Goal: Task Accomplishment & Management: Complete application form

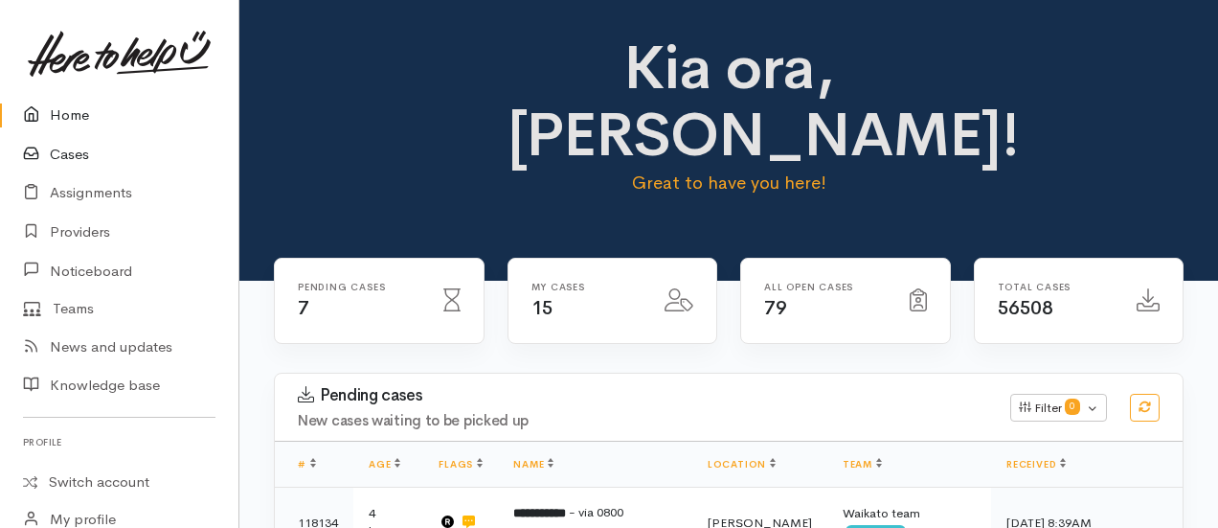
click at [63, 158] on link "Cases" at bounding box center [119, 154] width 239 height 39
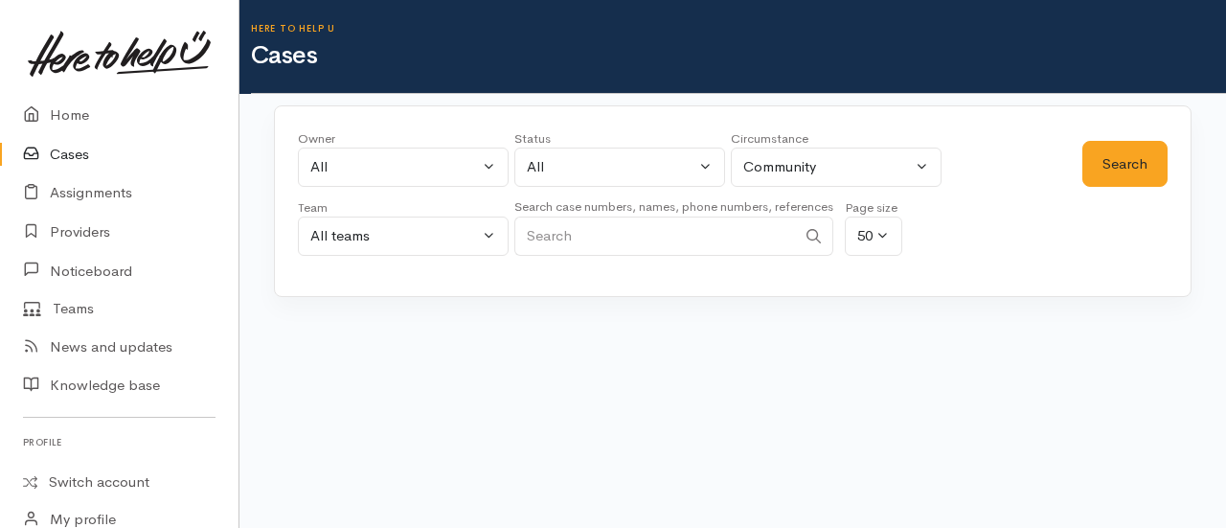
click at [588, 224] on input "Search" at bounding box center [655, 235] width 282 height 39
paste input "64221977446"
type input "64221977446"
click at [1117, 168] on button "Search" at bounding box center [1124, 164] width 85 height 47
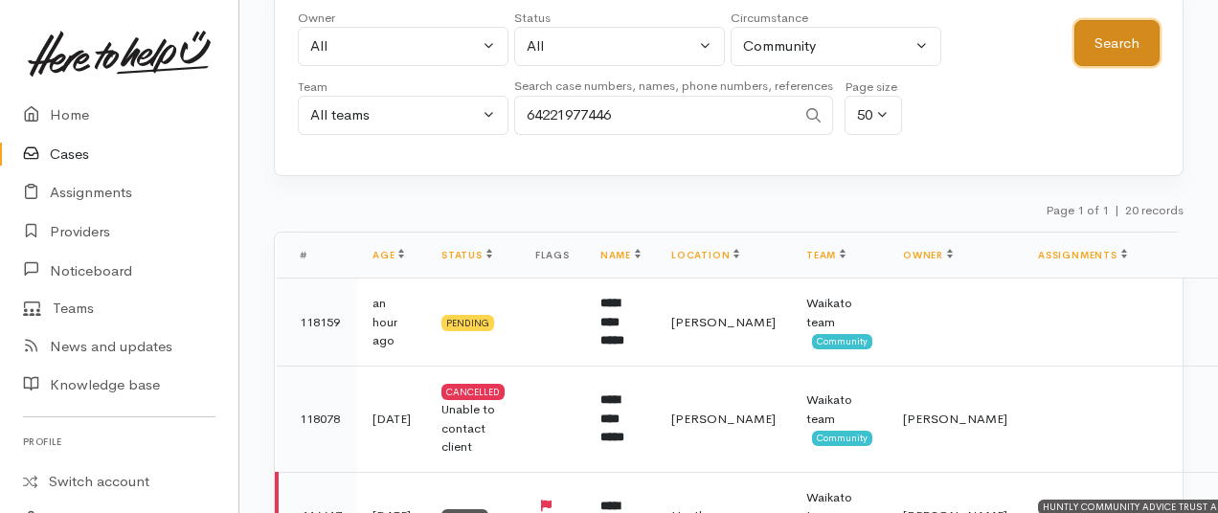
scroll to position [125, 0]
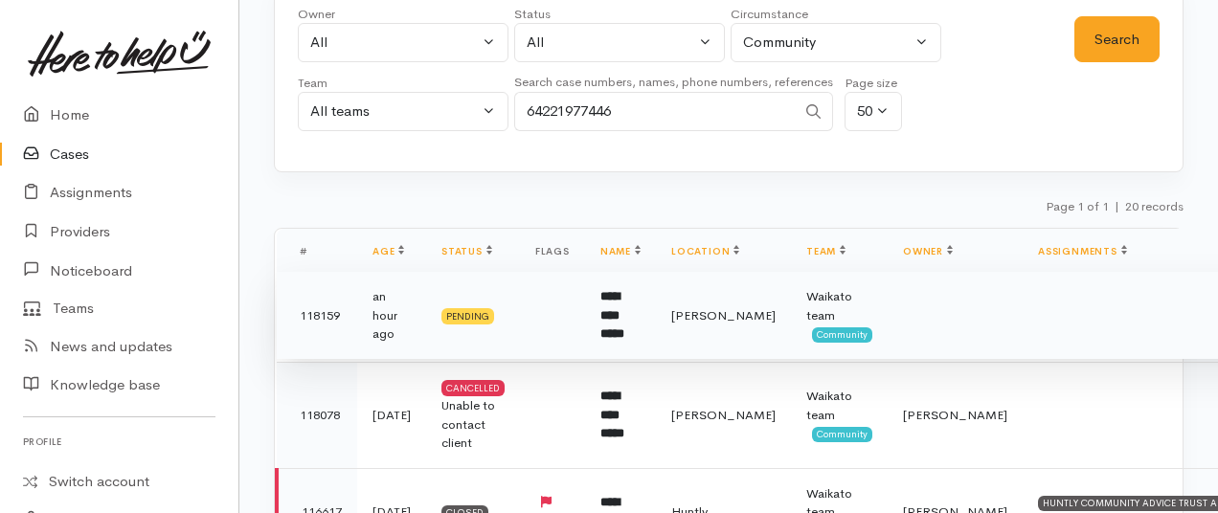
click at [694, 324] on td "Hamilton" at bounding box center [723, 316] width 135 height 88
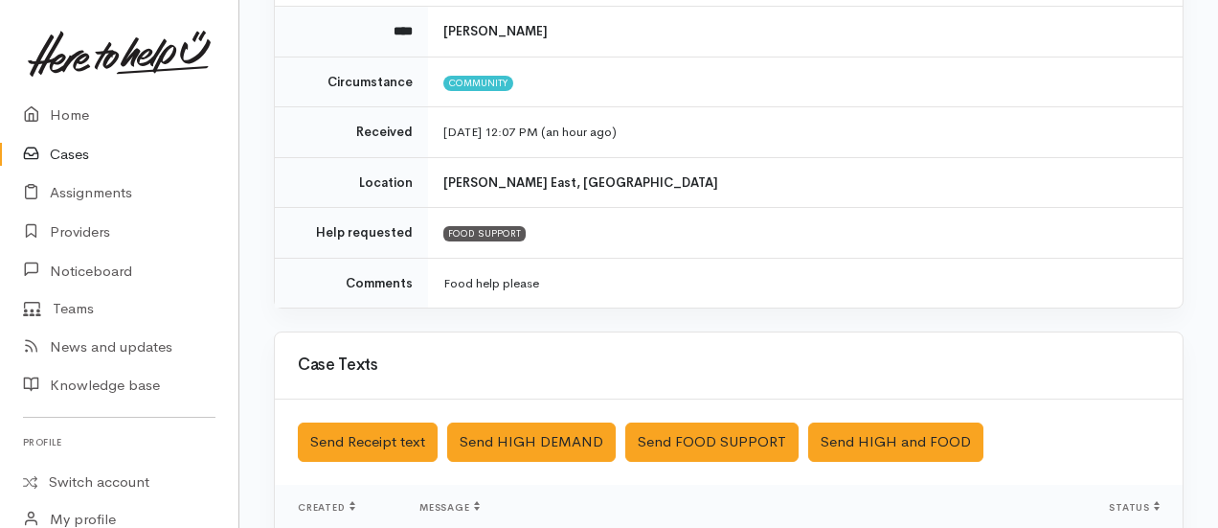
scroll to position [232, 0]
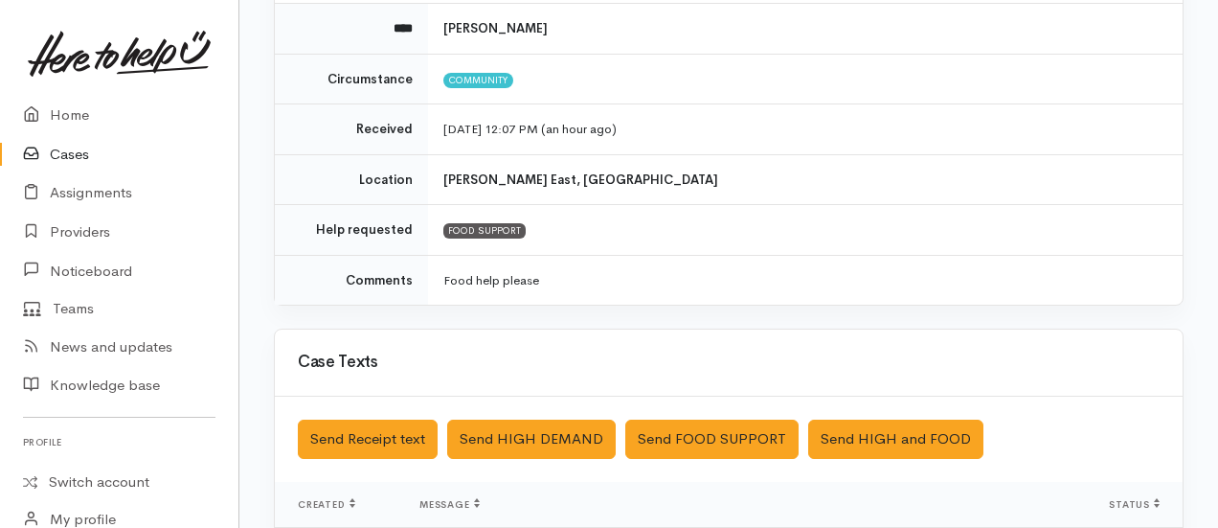
click at [60, 149] on link "Cases" at bounding box center [119, 154] width 239 height 39
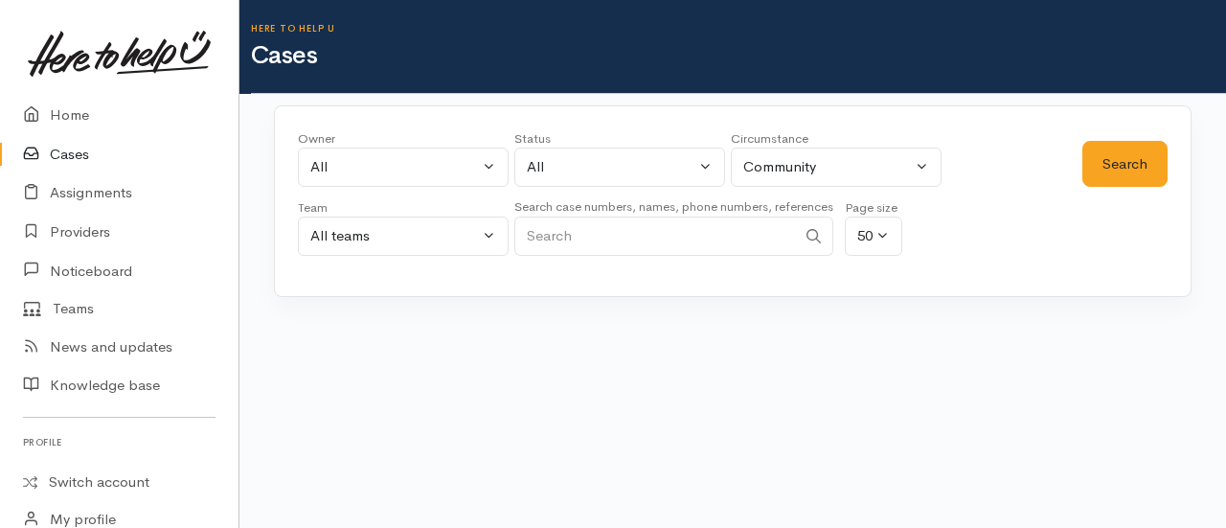
click at [718, 218] on input "Search" at bounding box center [655, 235] width 282 height 39
paste input "64225814217."
type input "64225814217"
click at [1115, 164] on button "Search" at bounding box center [1124, 164] width 85 height 47
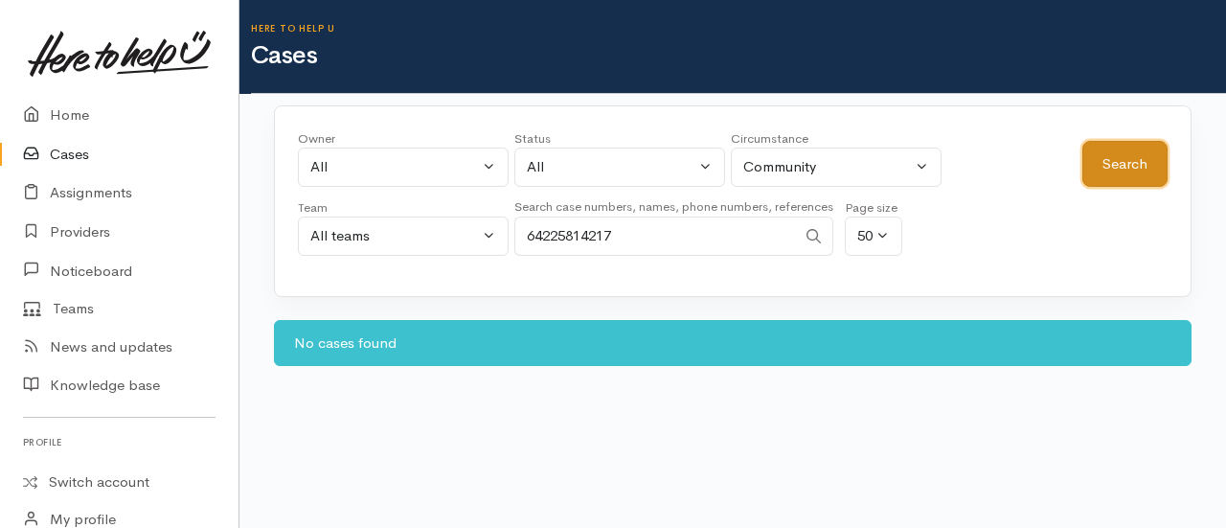
click at [1124, 167] on button "Search" at bounding box center [1124, 164] width 85 height 47
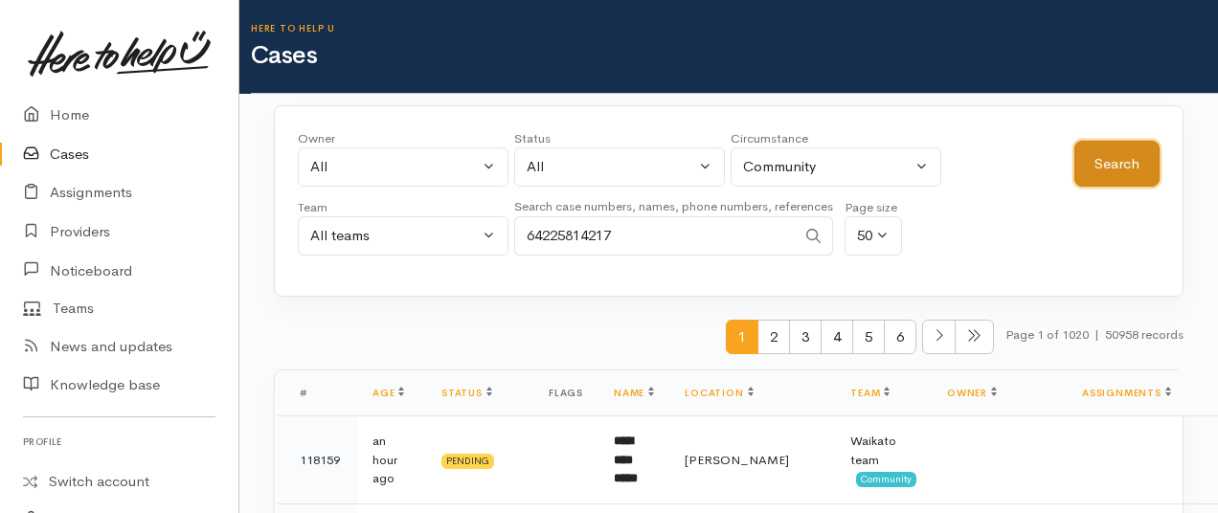
scroll to position [67, 0]
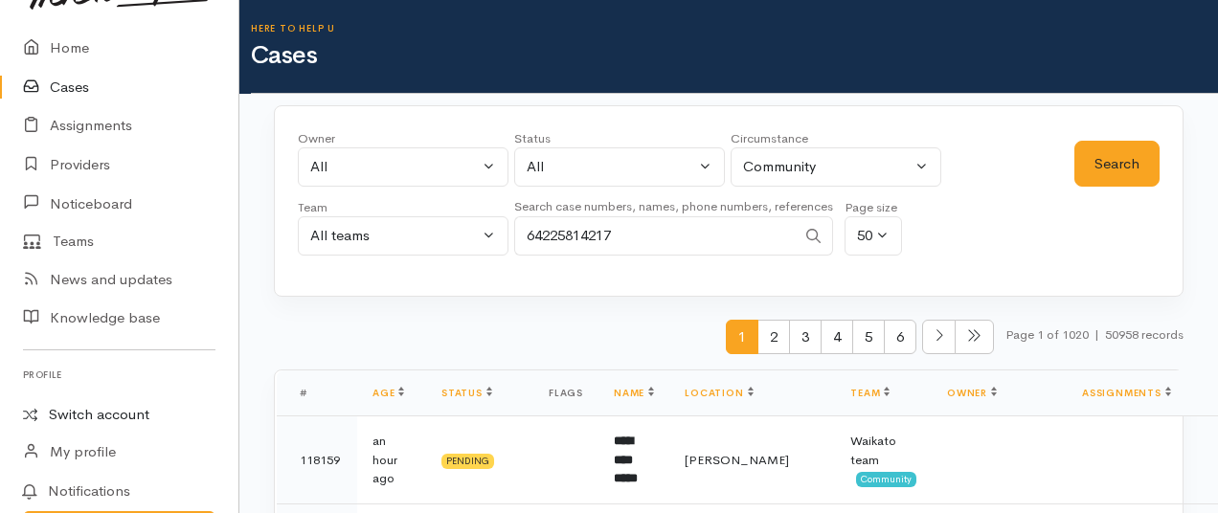
click at [94, 413] on link "Switch account" at bounding box center [119, 415] width 239 height 37
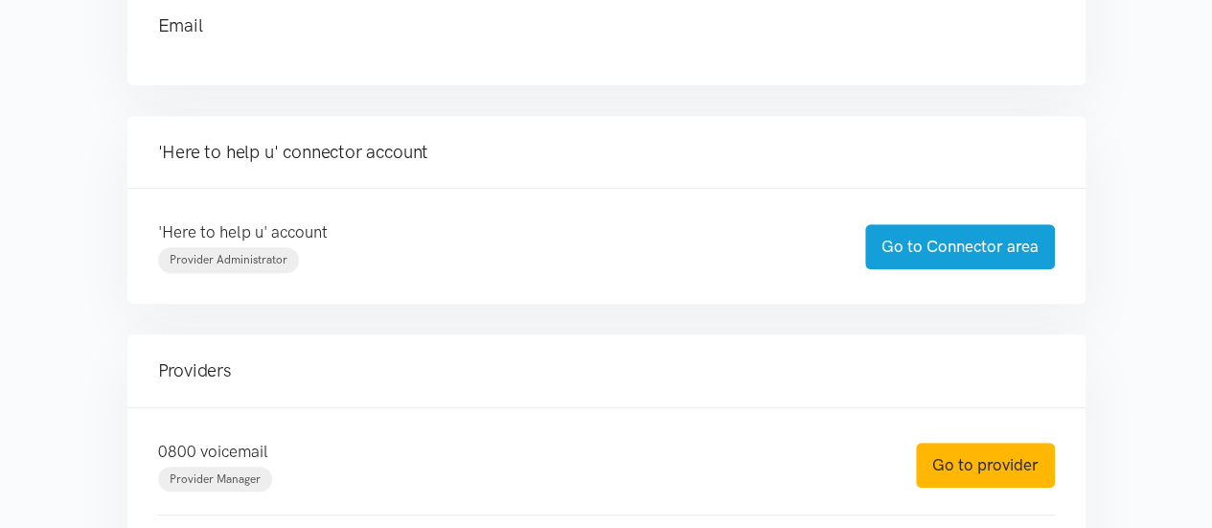
scroll to position [356, 0]
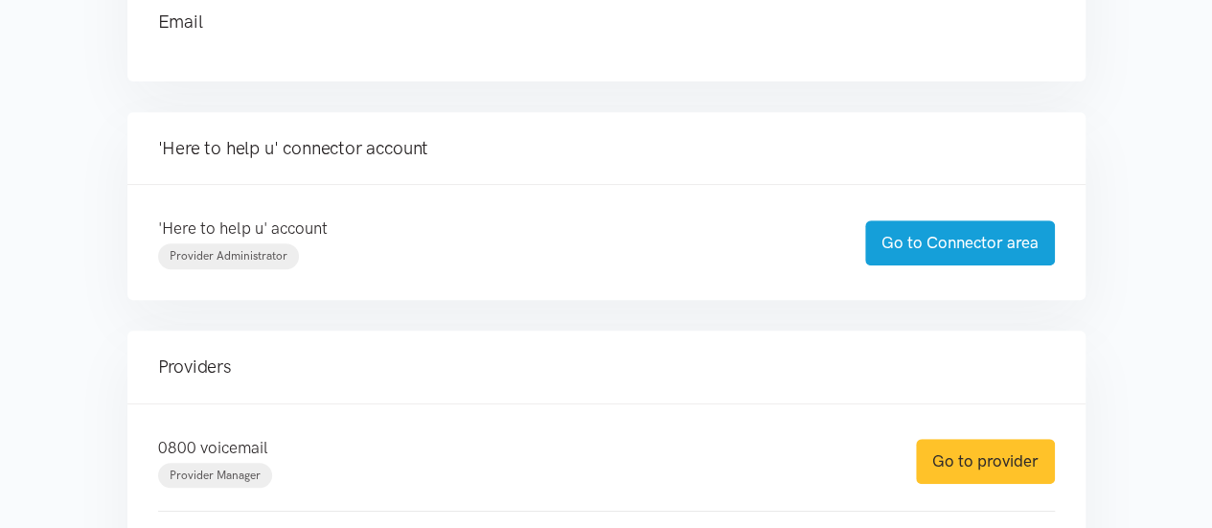
click at [974, 451] on link "Go to provider" at bounding box center [985, 461] width 139 height 45
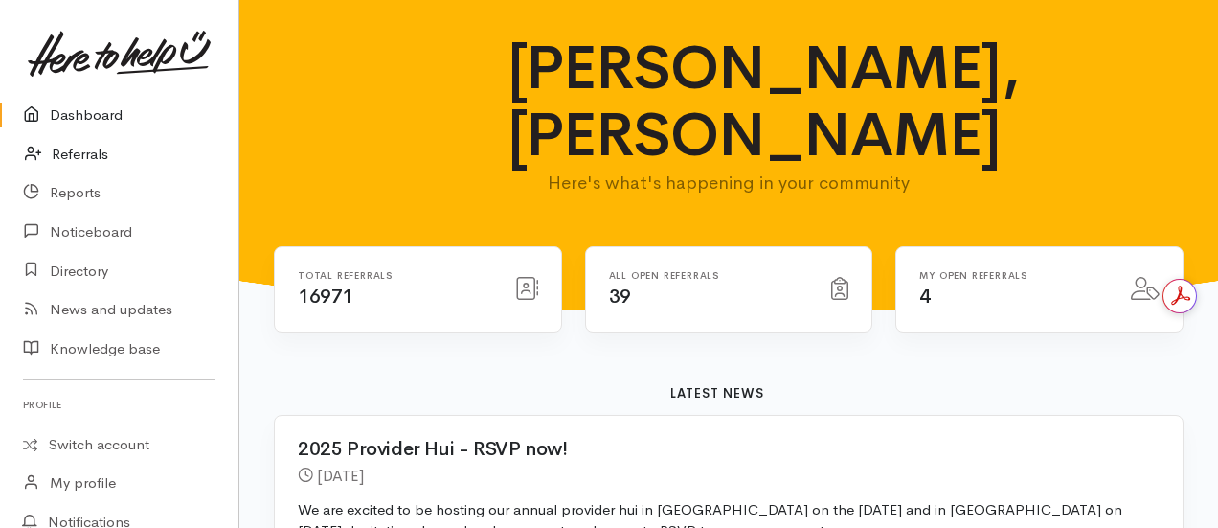
click at [90, 159] on link "Referrals" at bounding box center [119, 154] width 239 height 39
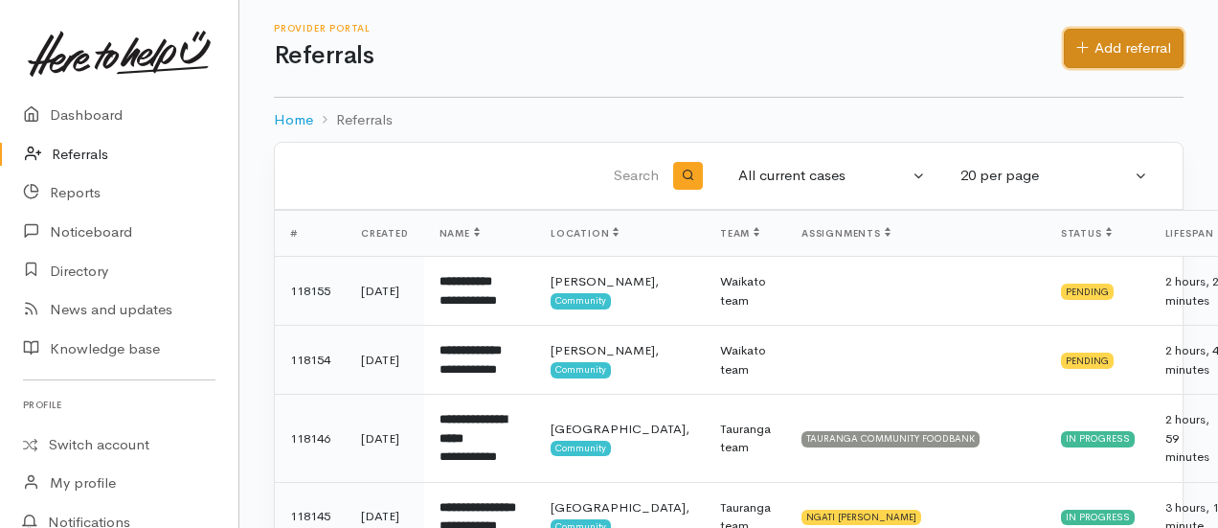
click at [1155, 38] on link "Add referral" at bounding box center [1124, 48] width 120 height 39
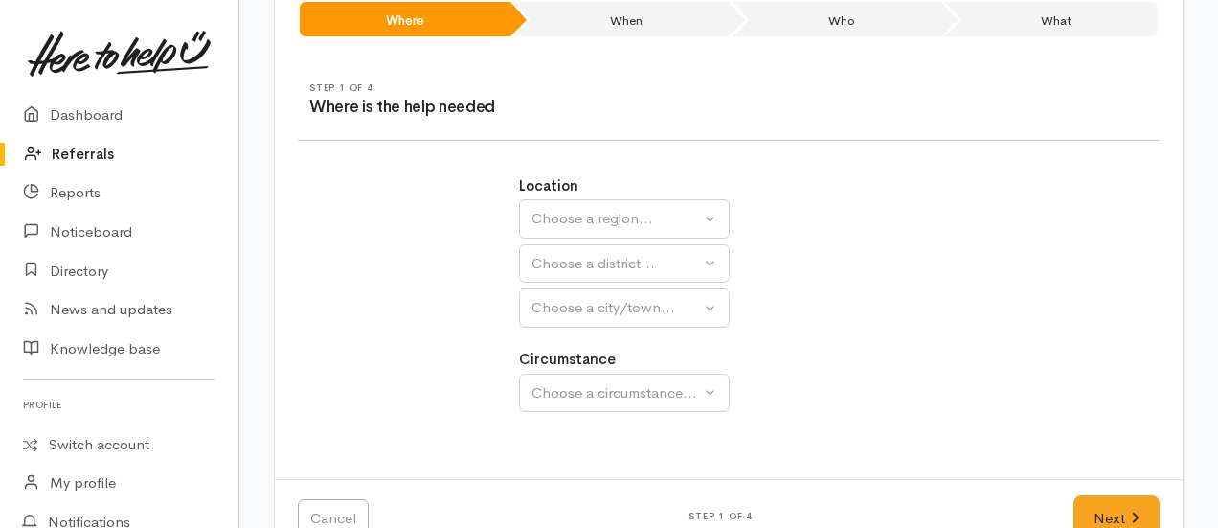
scroll to position [161, 0]
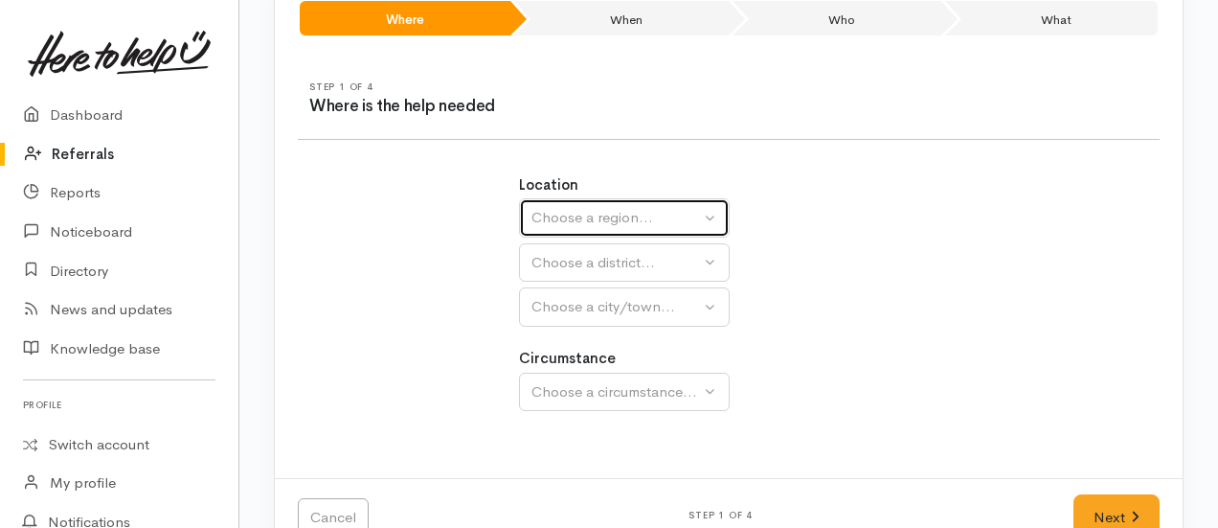
click at [632, 214] on div "Choose a region..." at bounding box center [616, 218] width 169 height 22
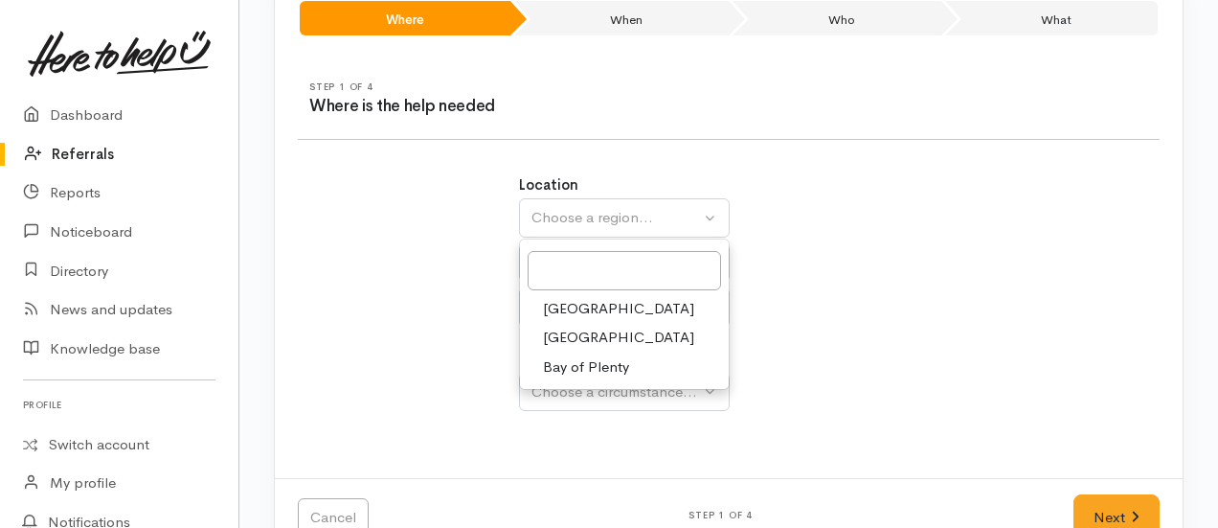
click at [572, 330] on span "Waikato" at bounding box center [618, 338] width 151 height 22
select select "3"
select select
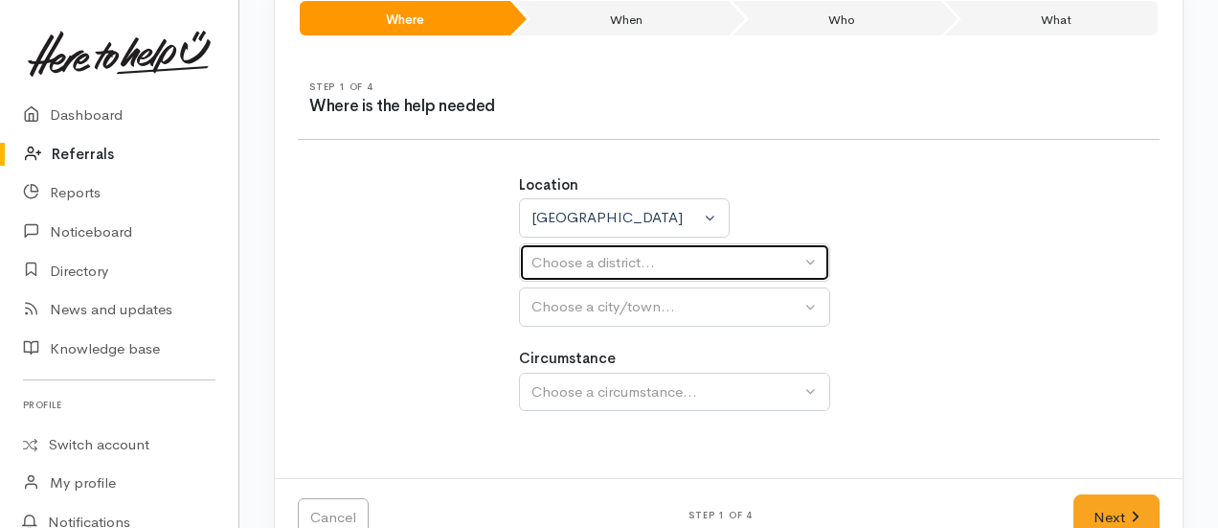
click at [579, 259] on div "Choose a district..." at bounding box center [666, 263] width 269 height 22
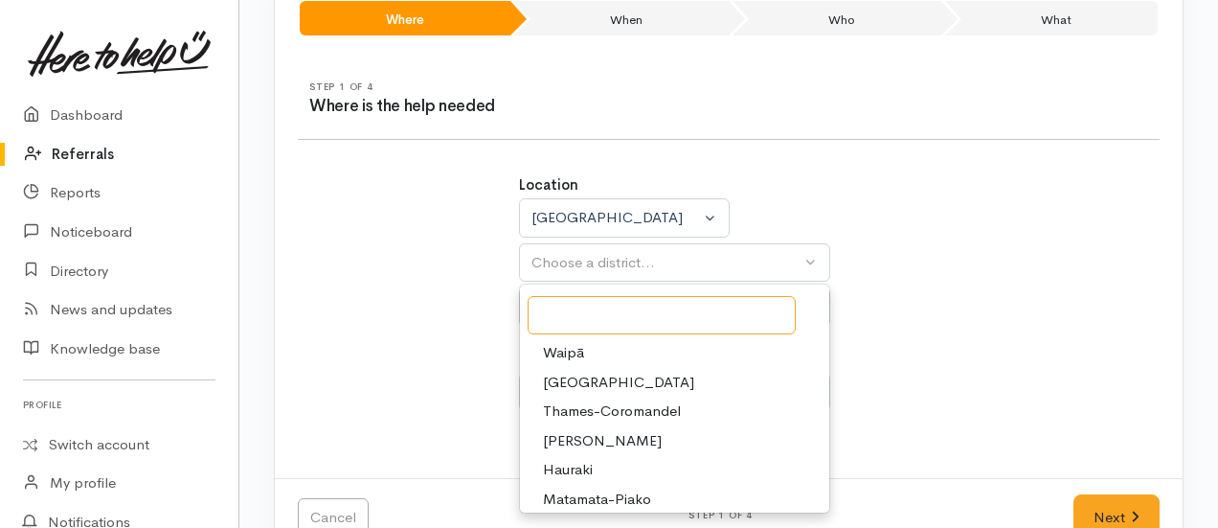
scroll to position [123, 0]
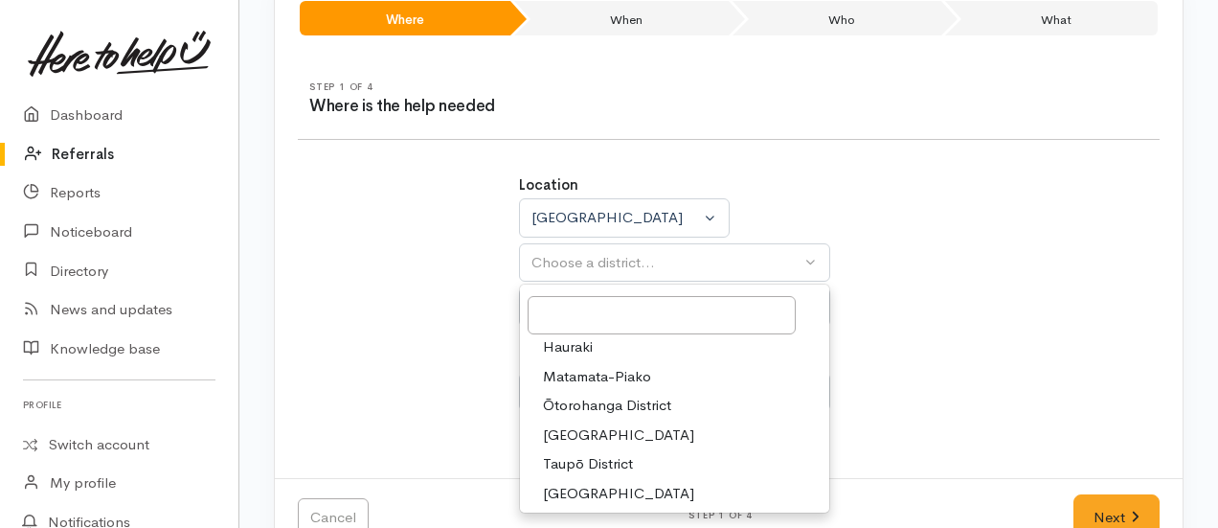
click at [594, 431] on span "South Waikato District" at bounding box center [618, 435] width 151 height 22
select select "11"
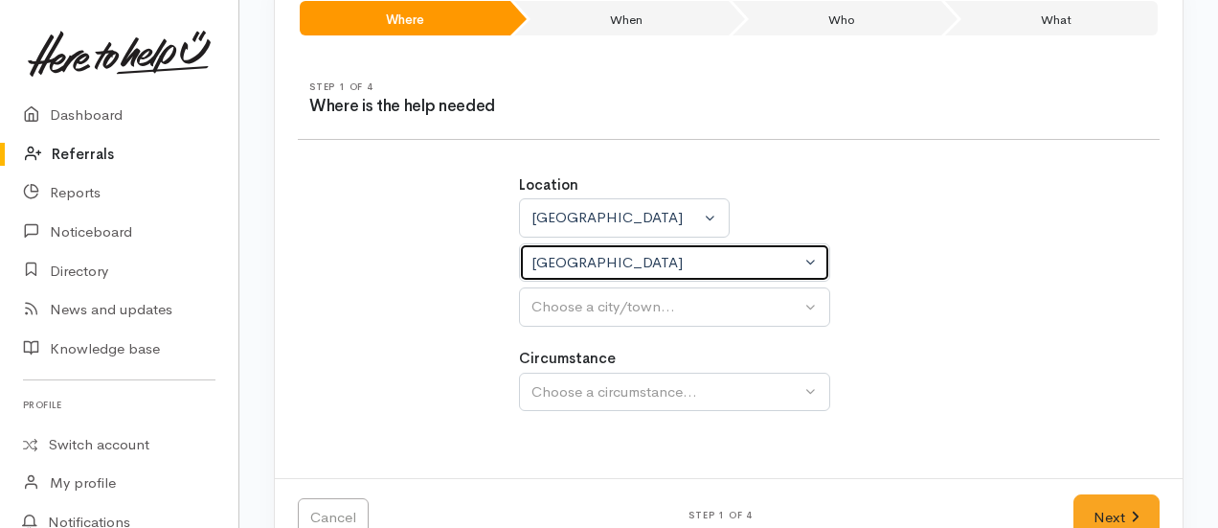
select select
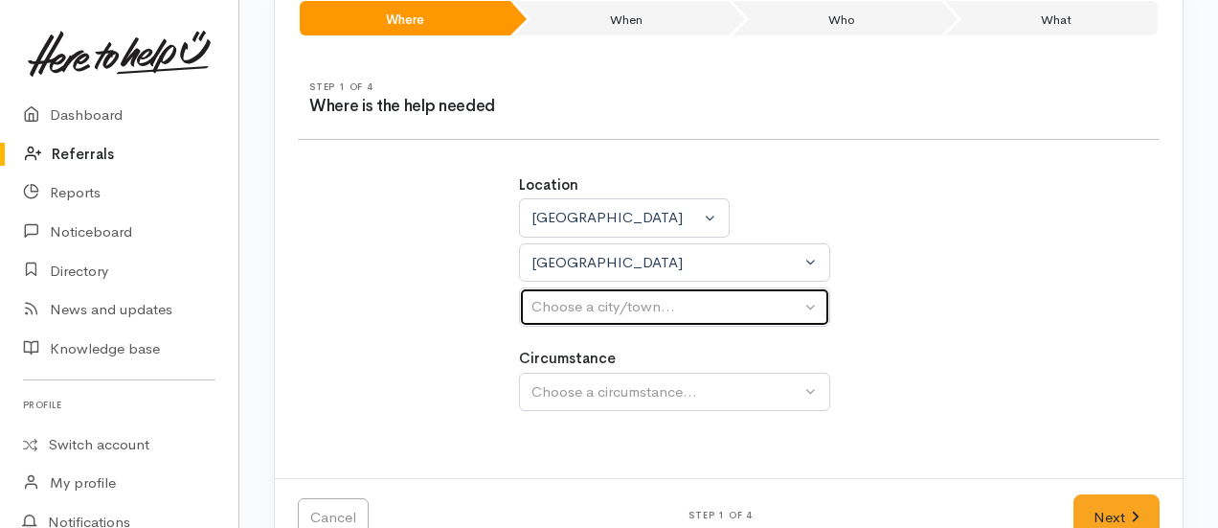
click at [586, 308] on div "Choose a city/town..." at bounding box center [666, 307] width 269 height 22
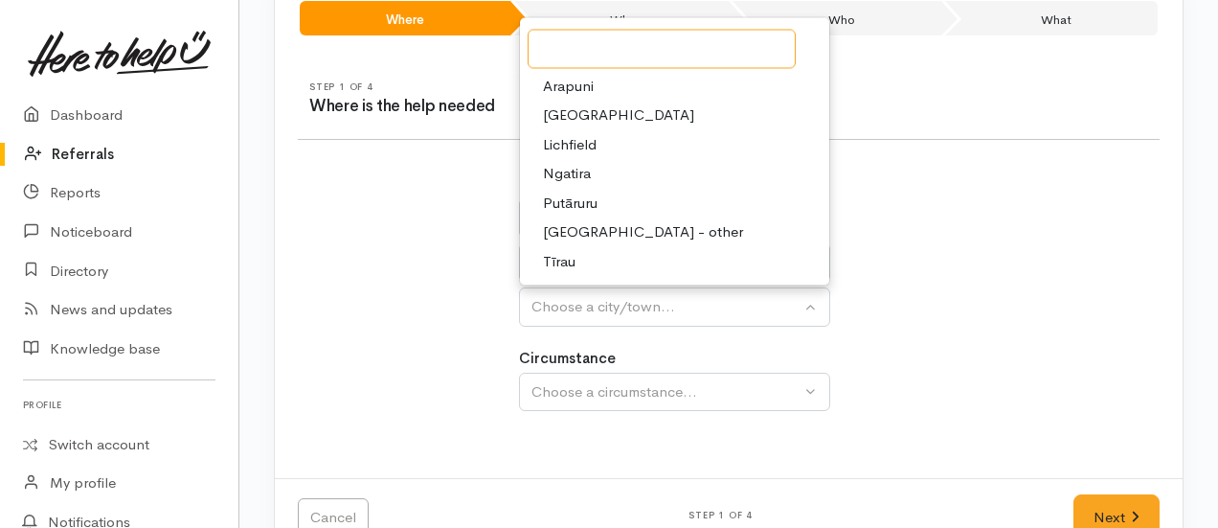
scroll to position [84, 0]
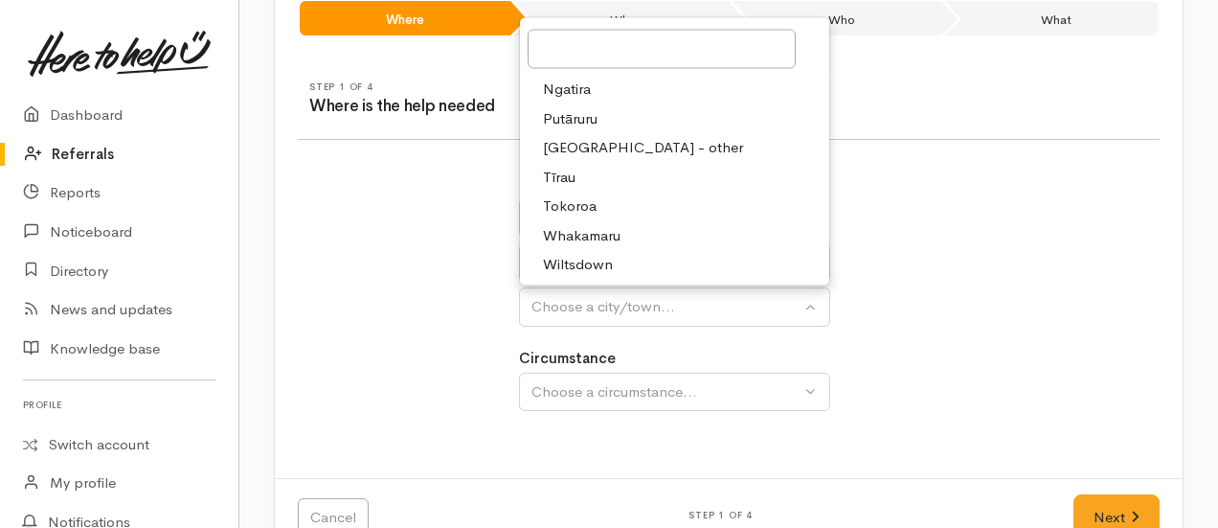
click at [578, 200] on span "Tokoroa" at bounding box center [570, 207] width 54 height 22
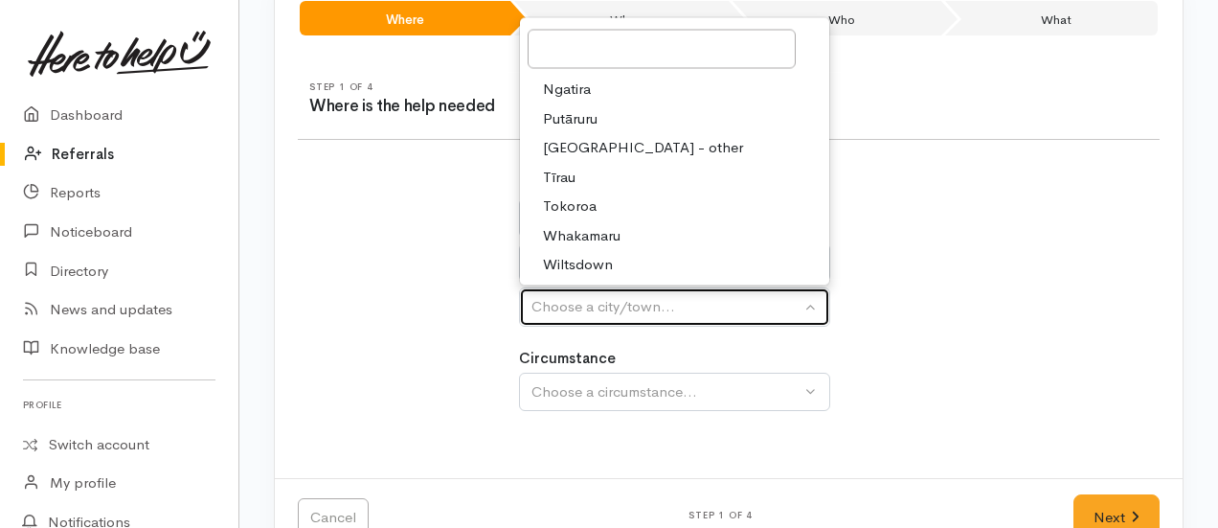
select select "3"
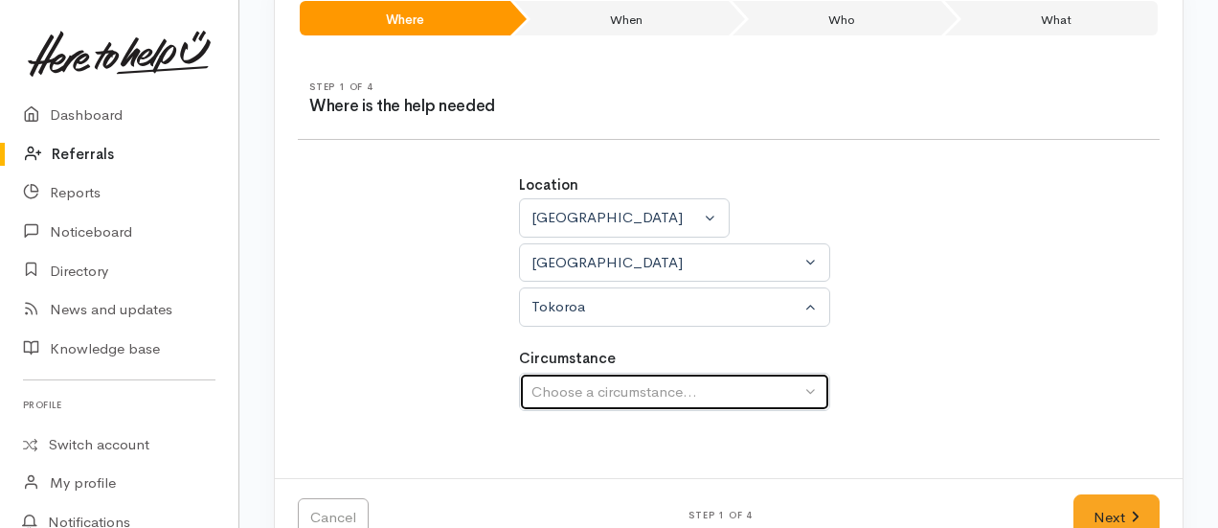
click at [583, 373] on button "Choose a circumstance..." at bounding box center [674, 392] width 311 height 39
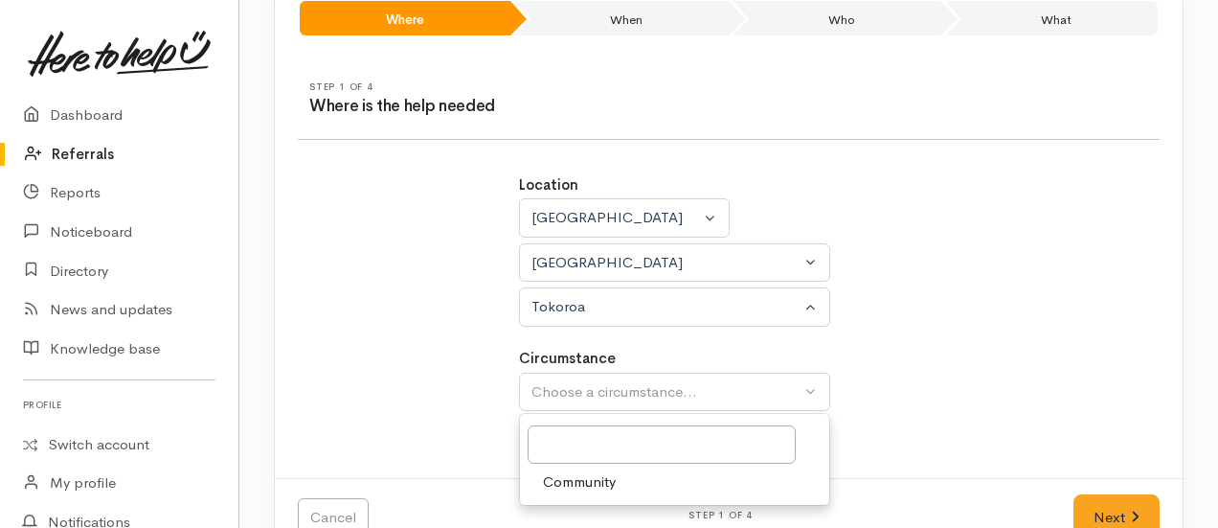
click at [588, 486] on span "Community" at bounding box center [579, 482] width 73 height 22
select select "2"
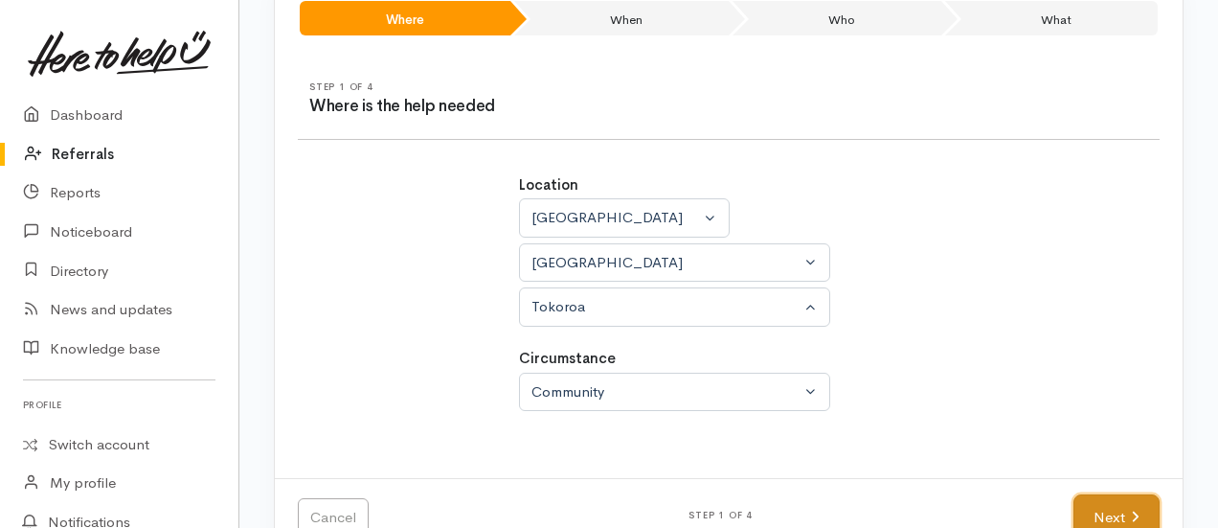
click at [1127, 506] on link "Next" at bounding box center [1117, 517] width 86 height 47
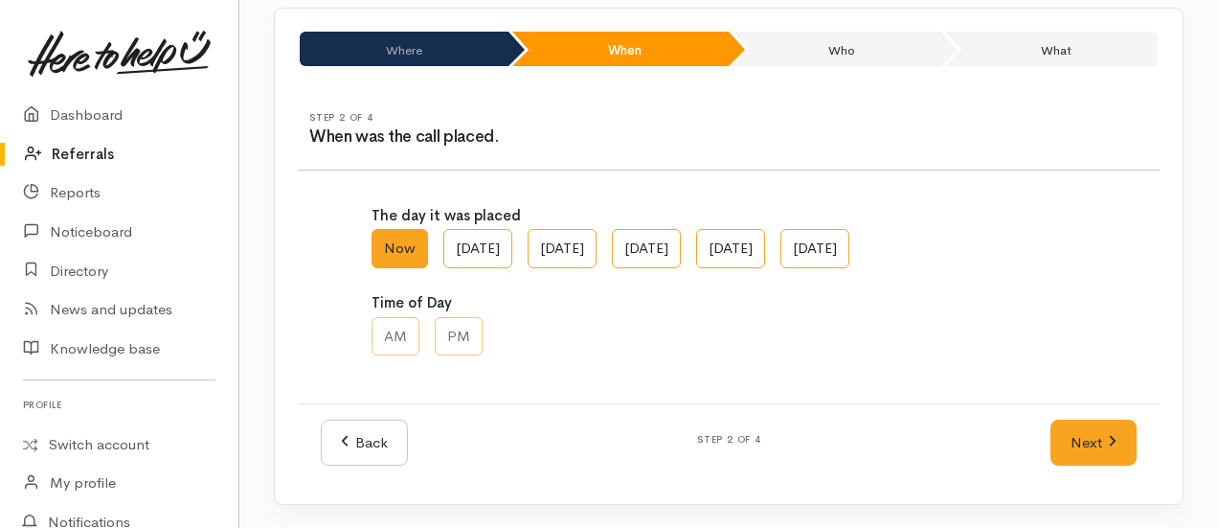
scroll to position [126, 0]
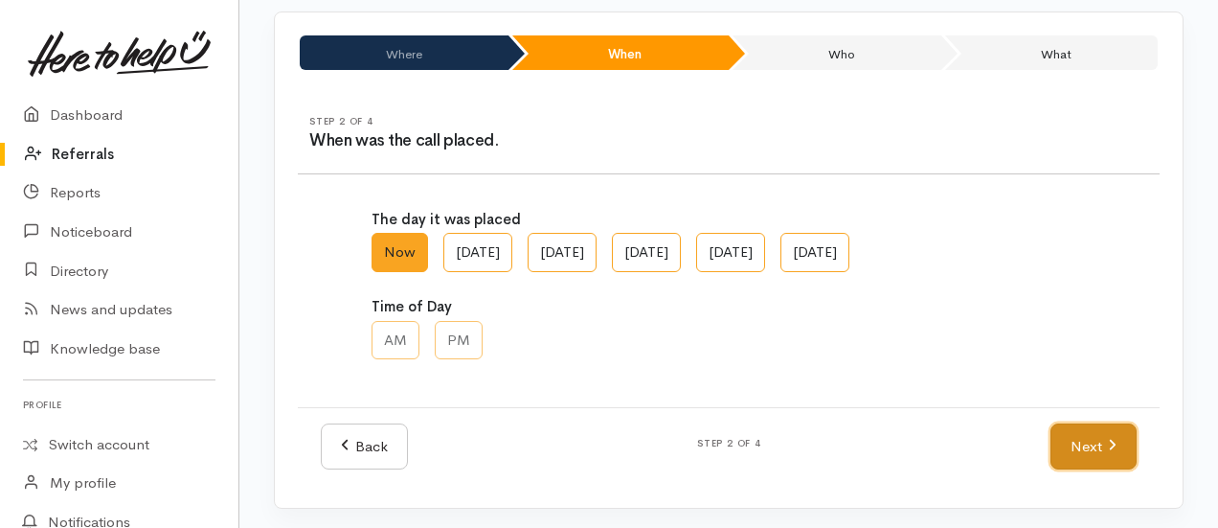
click at [1093, 455] on link "Next" at bounding box center [1094, 446] width 86 height 47
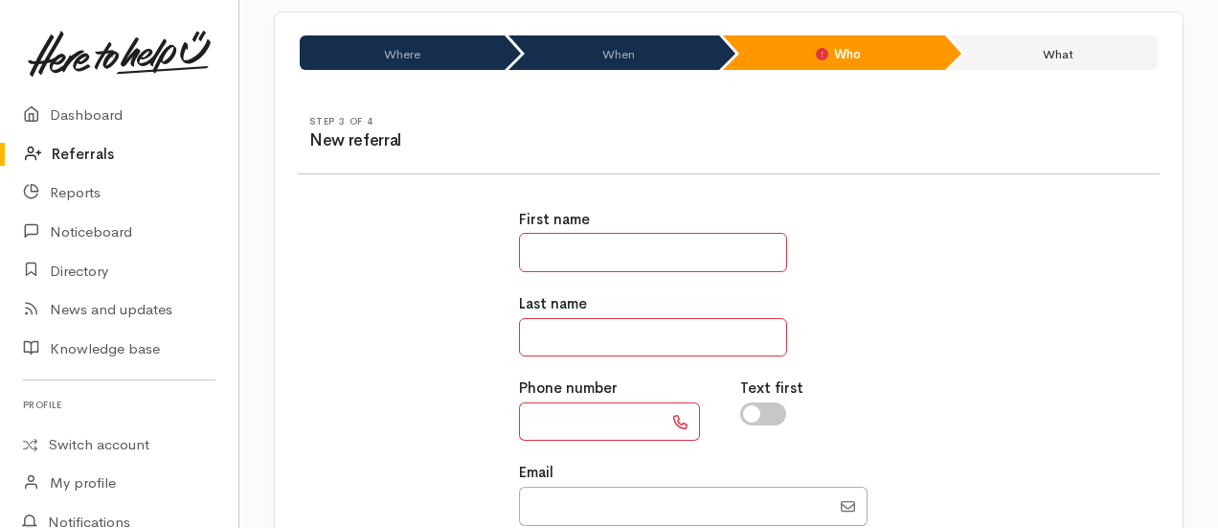
click at [592, 260] on input "text" at bounding box center [653, 252] width 268 height 39
type input "*"
type input "*******"
type input "*****"
click at [544, 428] on input "text" at bounding box center [591, 421] width 144 height 39
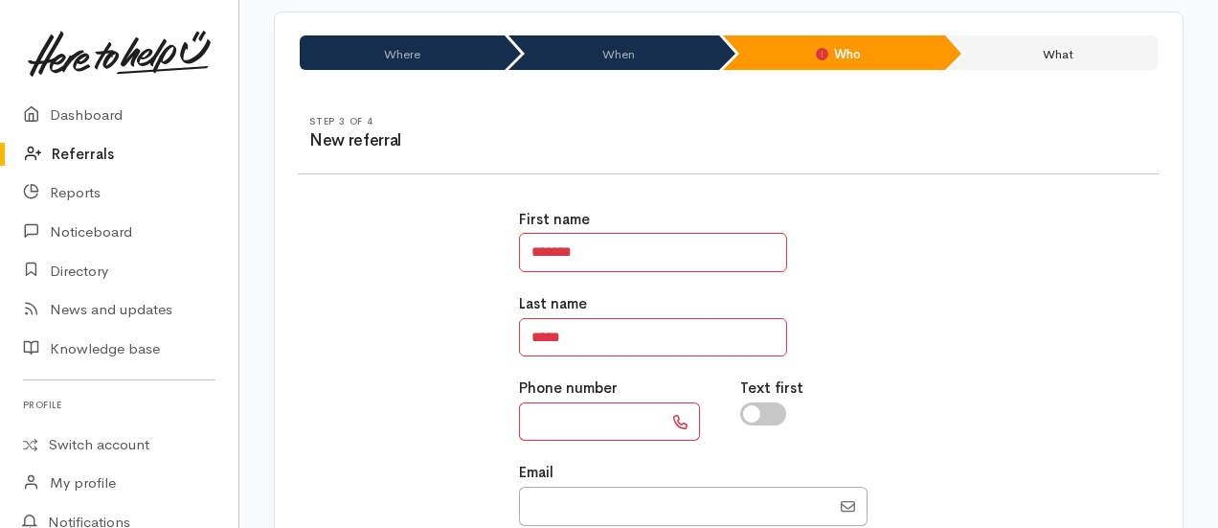
paste input "**********"
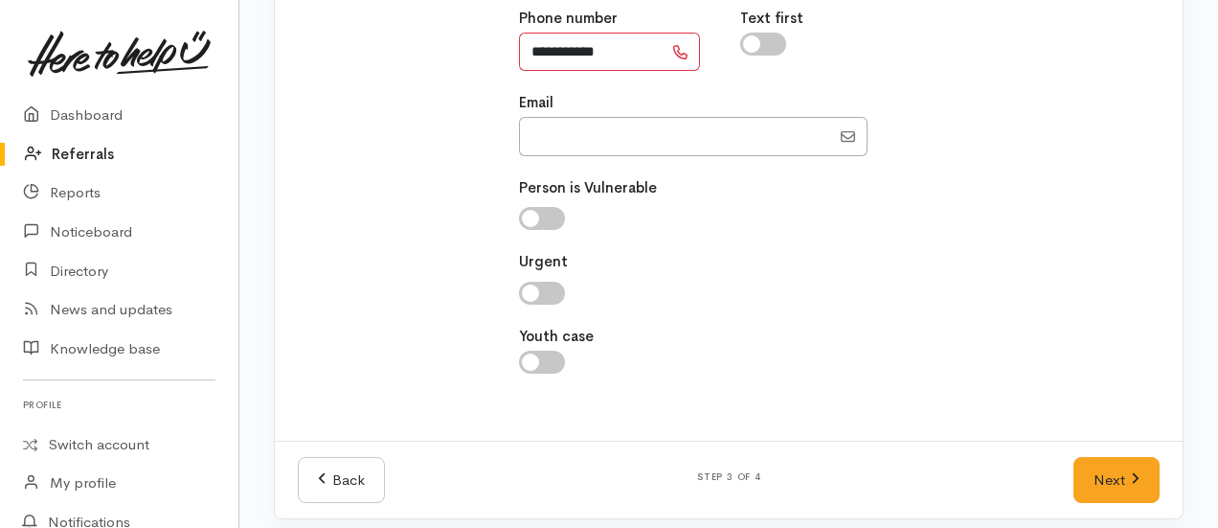
scroll to position [506, 0]
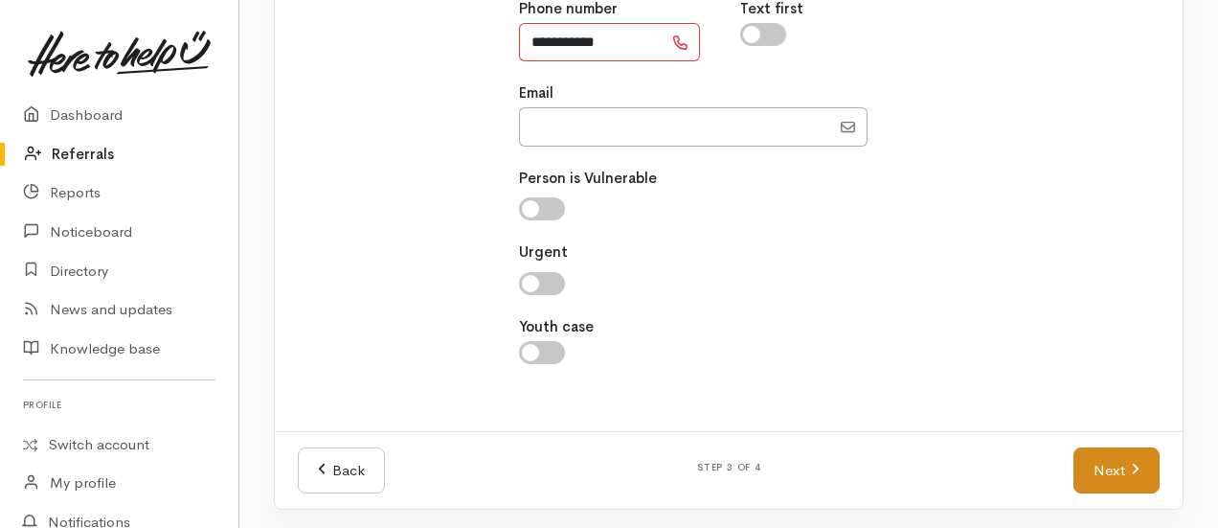
type input "**********"
click at [1096, 459] on link "Next" at bounding box center [1117, 470] width 86 height 47
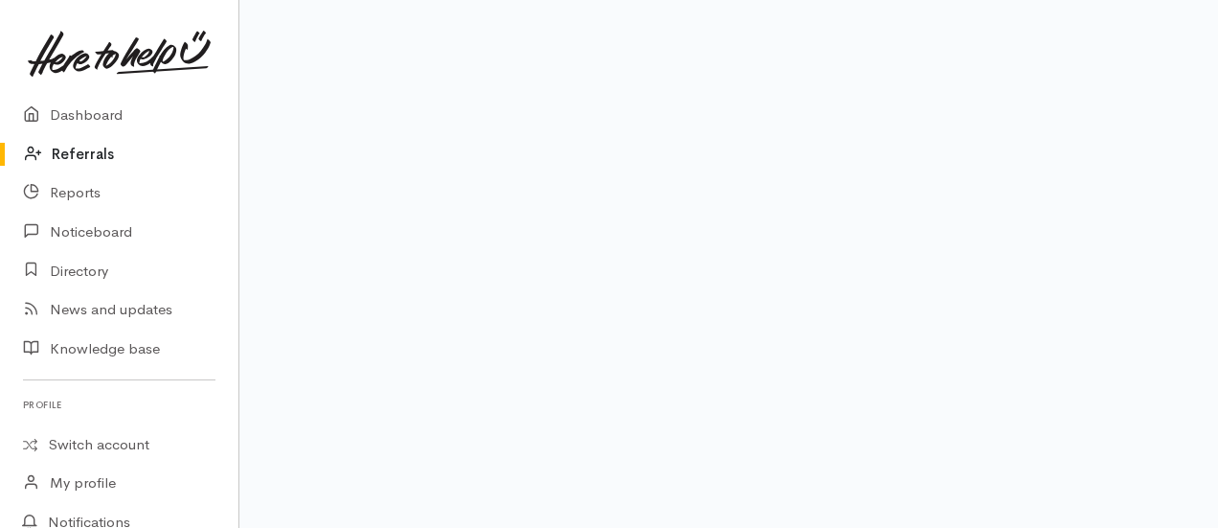
scroll to position [472, 0]
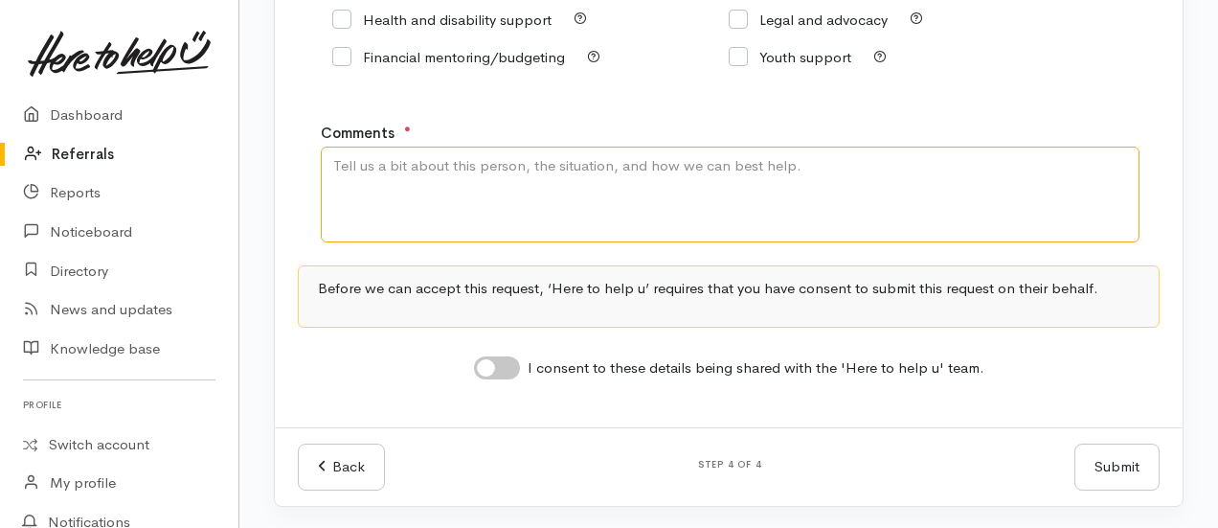
click at [396, 214] on textarea "Comments" at bounding box center [730, 195] width 819 height 96
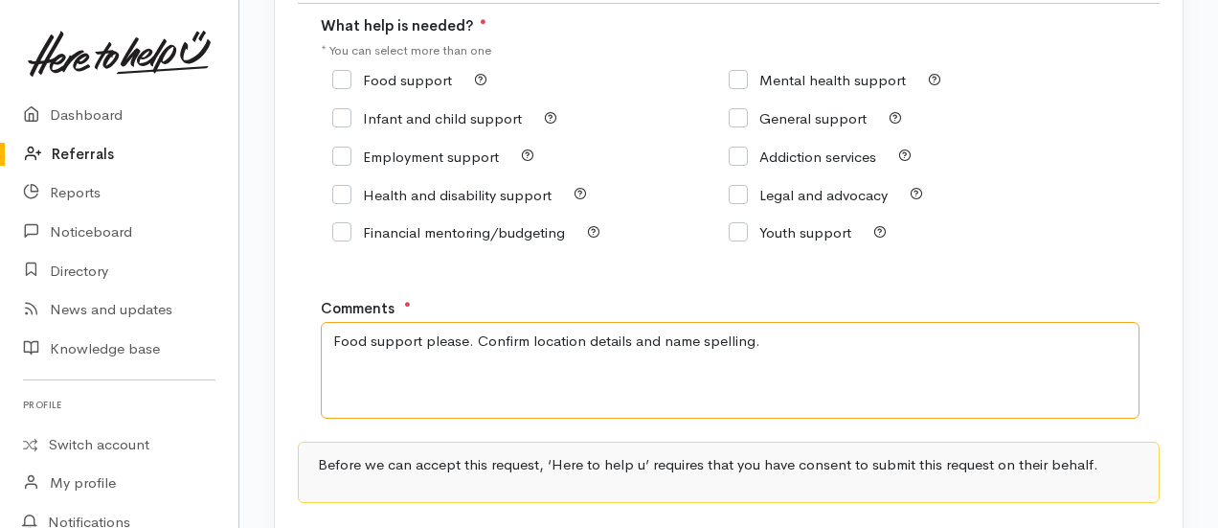
scroll to position [107, 0]
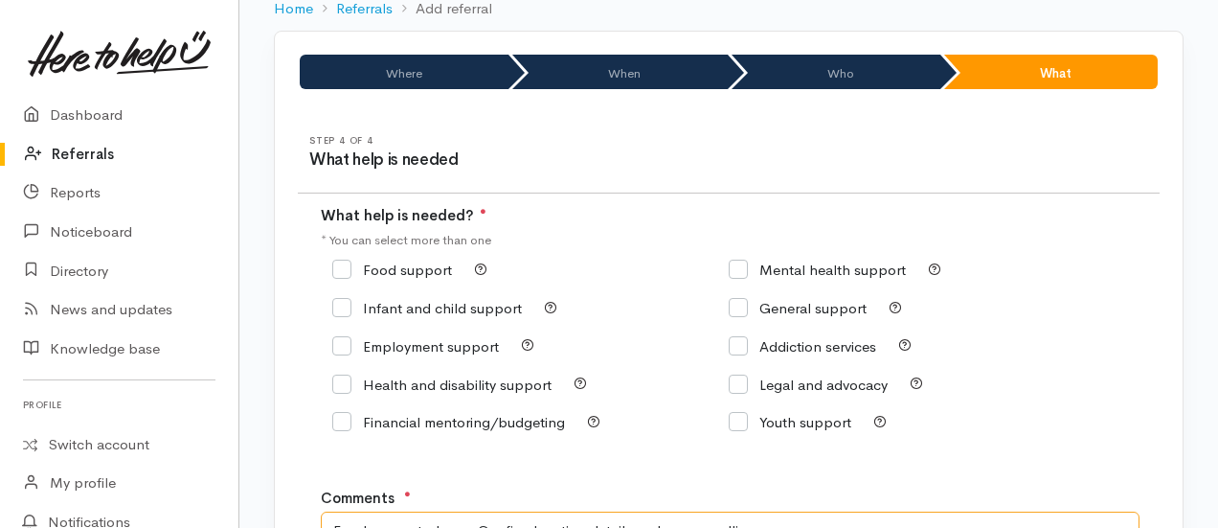
type textarea "Food support please. Confirm location details and name spelling."
click at [334, 269] on input "Food support" at bounding box center [392, 269] width 120 height 14
checkbox input "true"
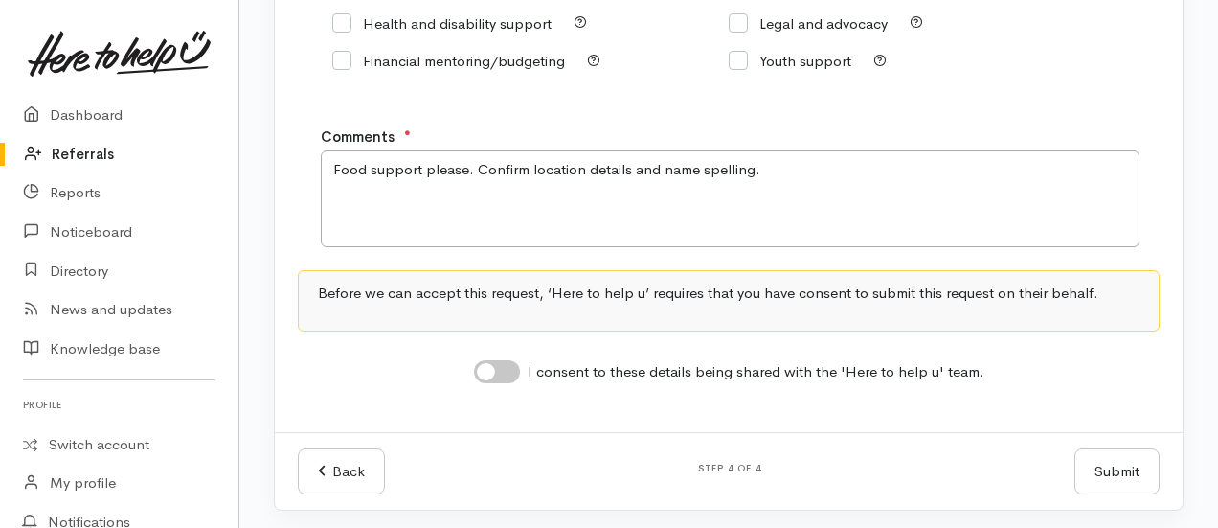
scroll to position [471, 0]
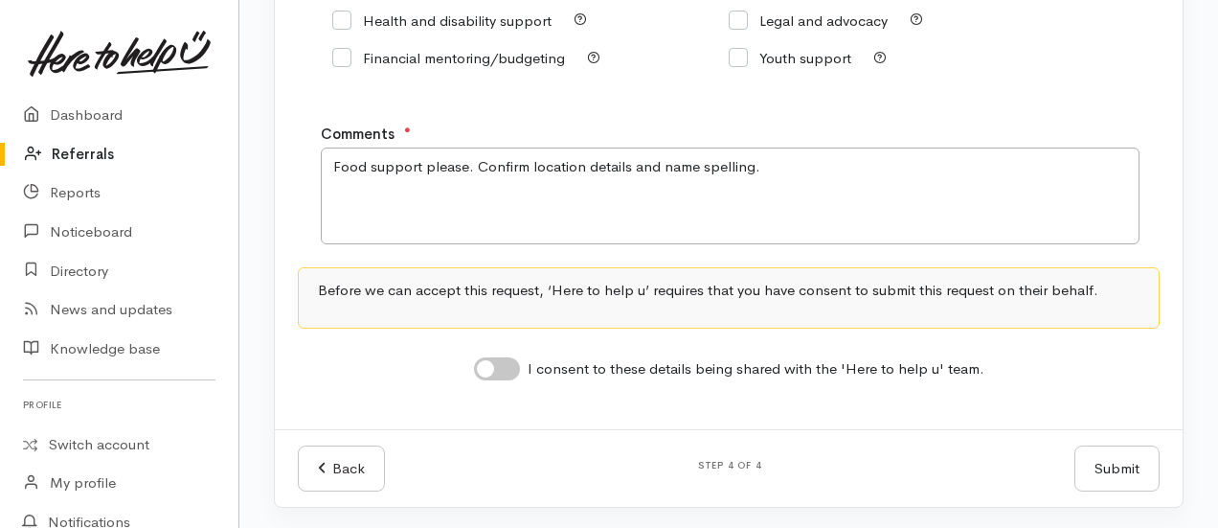
click at [479, 362] on input "I consent to these details being shared with the 'Here to help u' team." at bounding box center [497, 368] width 46 height 23
checkbox input "true"
click at [1122, 472] on button "Submit" at bounding box center [1117, 468] width 85 height 47
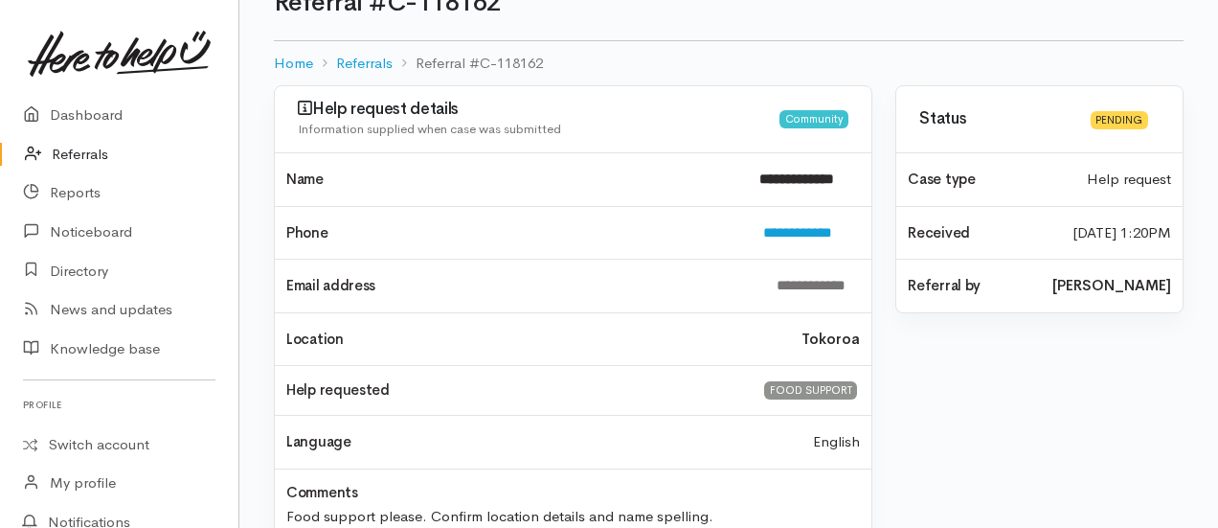
scroll to position [88, 0]
